Goal: Task Accomplishment & Management: Manage account settings

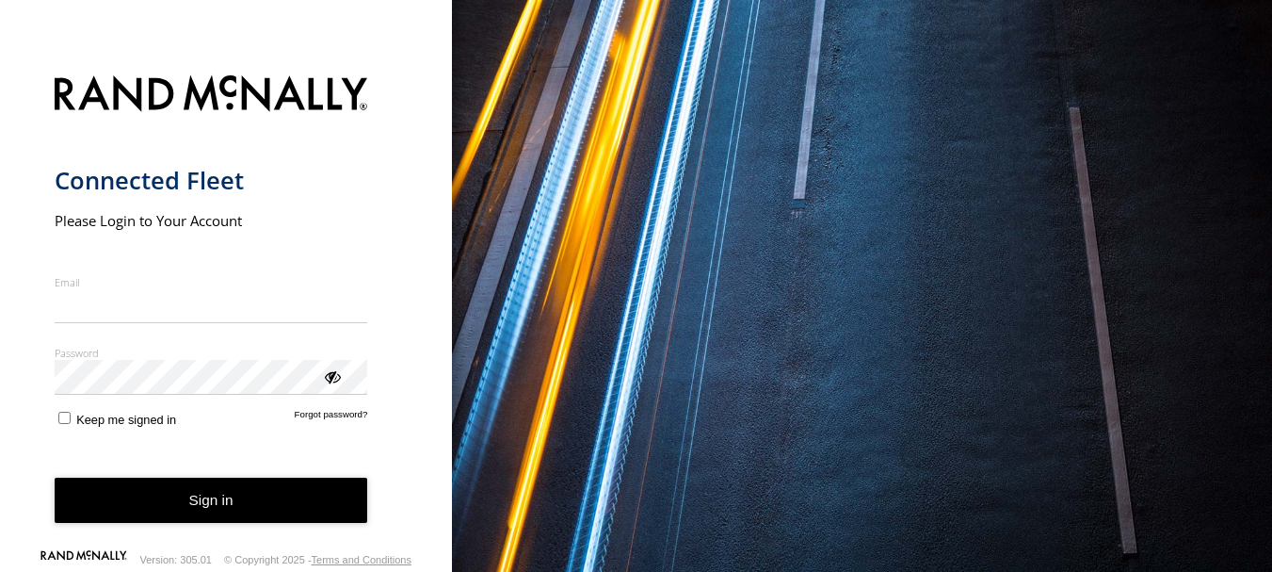
scroll to position [8, 0]
click at [122, 299] on input "Email" at bounding box center [212, 306] width 314 height 34
type input "**********"
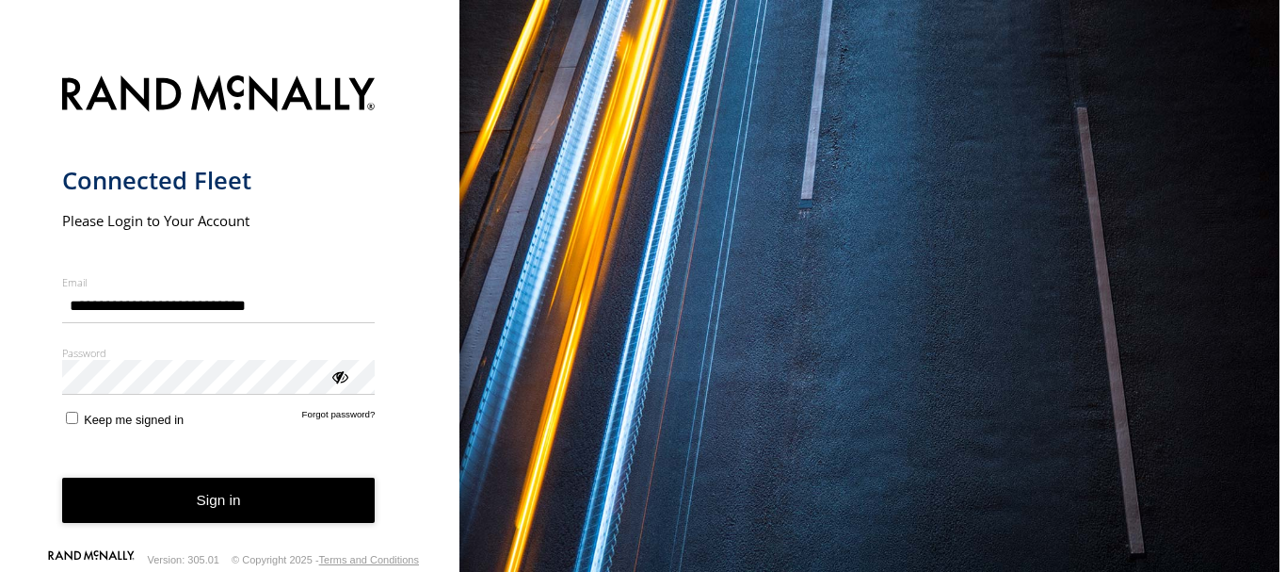
scroll to position [0, 0]
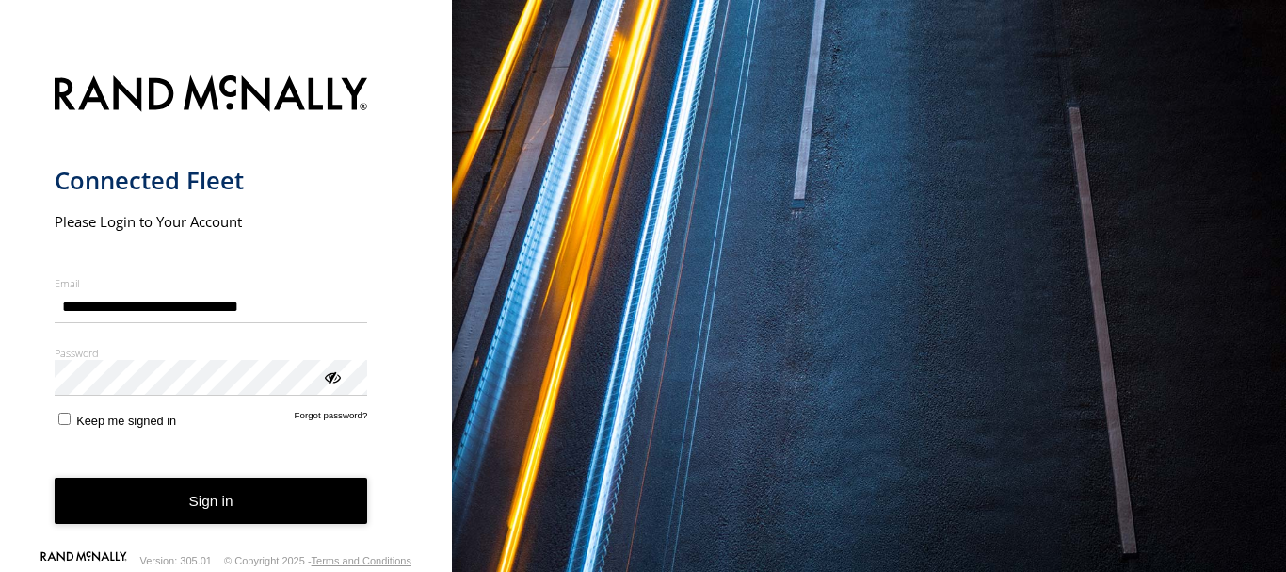
click at [135, 359] on label "Password" at bounding box center [212, 353] width 314 height 14
click at [228, 504] on button "Sign in" at bounding box center [212, 500] width 314 height 46
